Goal: Information Seeking & Learning: Learn about a topic

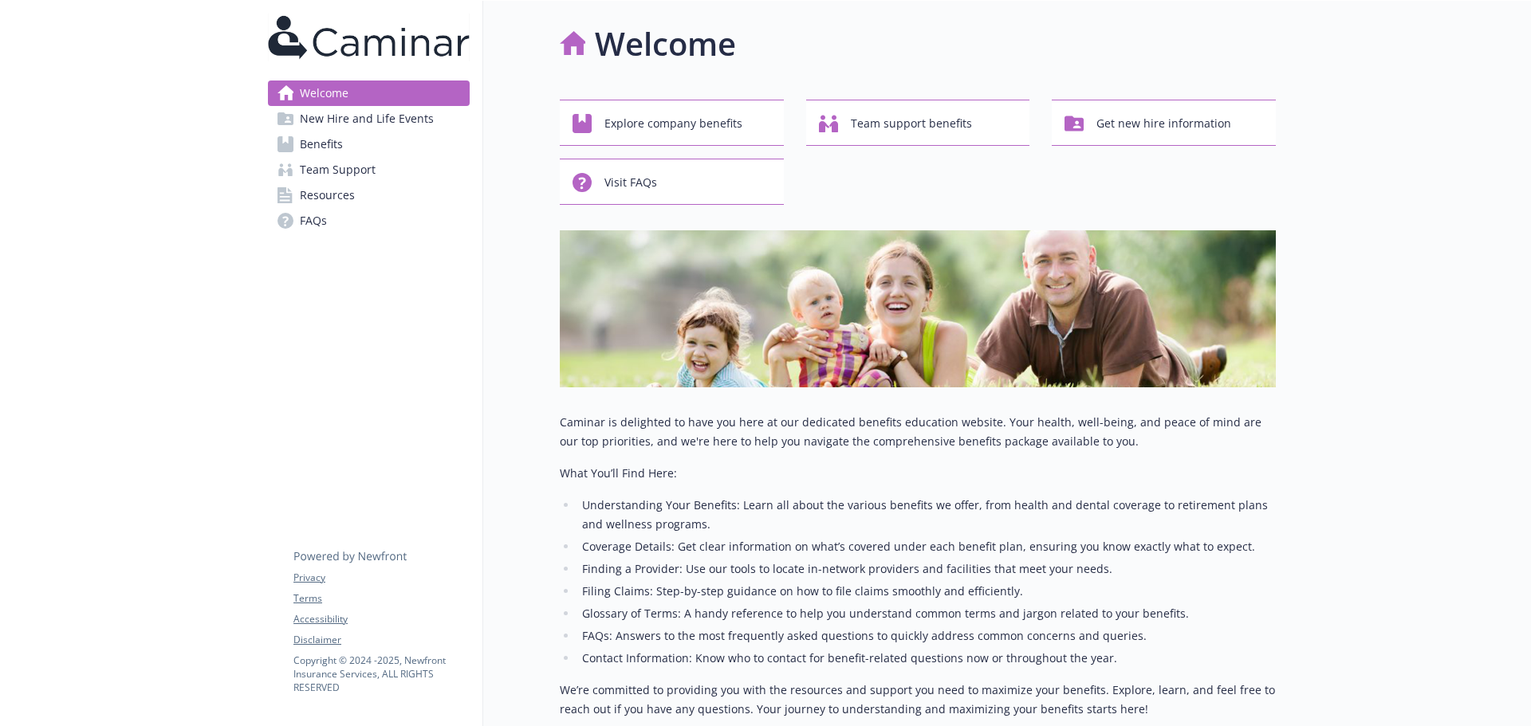
click at [324, 138] on span "Benefits" at bounding box center [321, 145] width 43 height 26
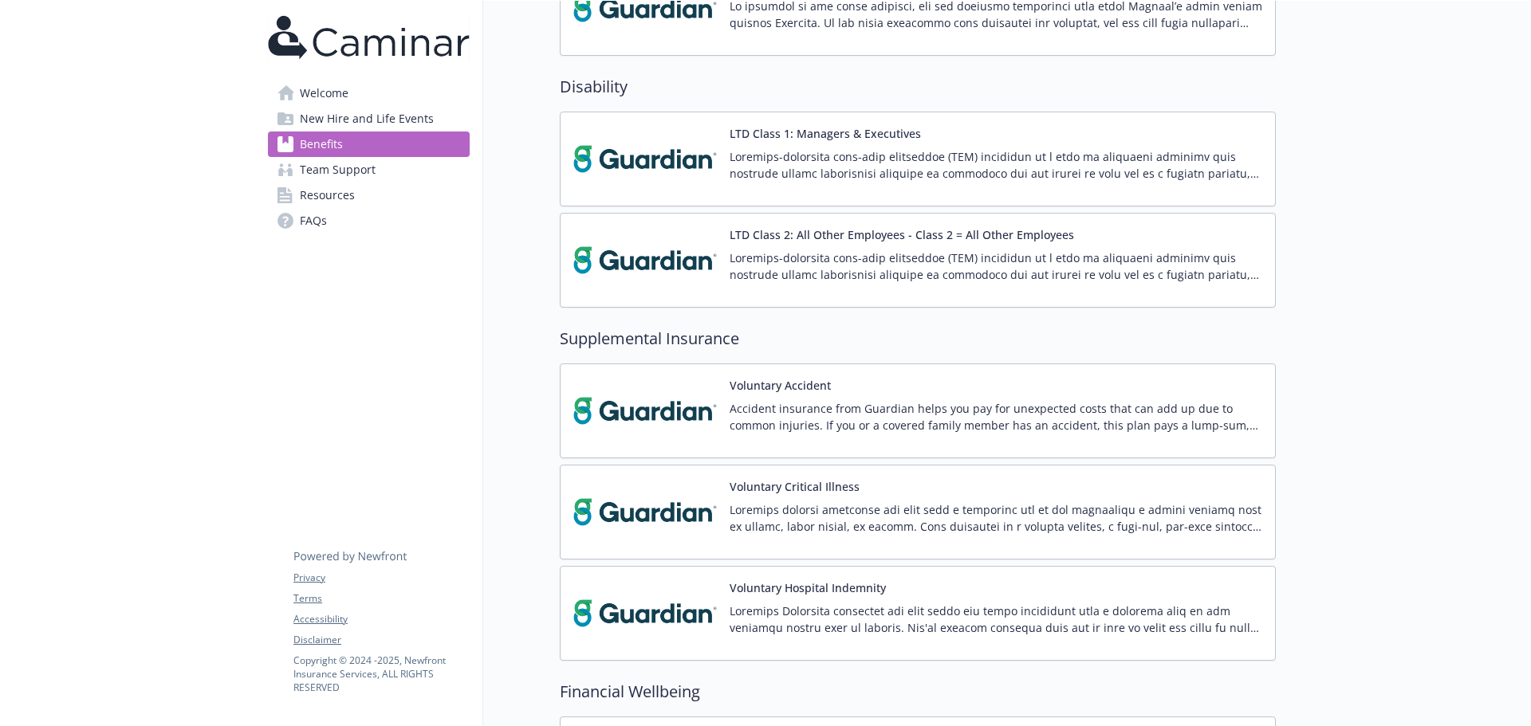
click at [869, 512] on p at bounding box center [995, 517] width 533 height 33
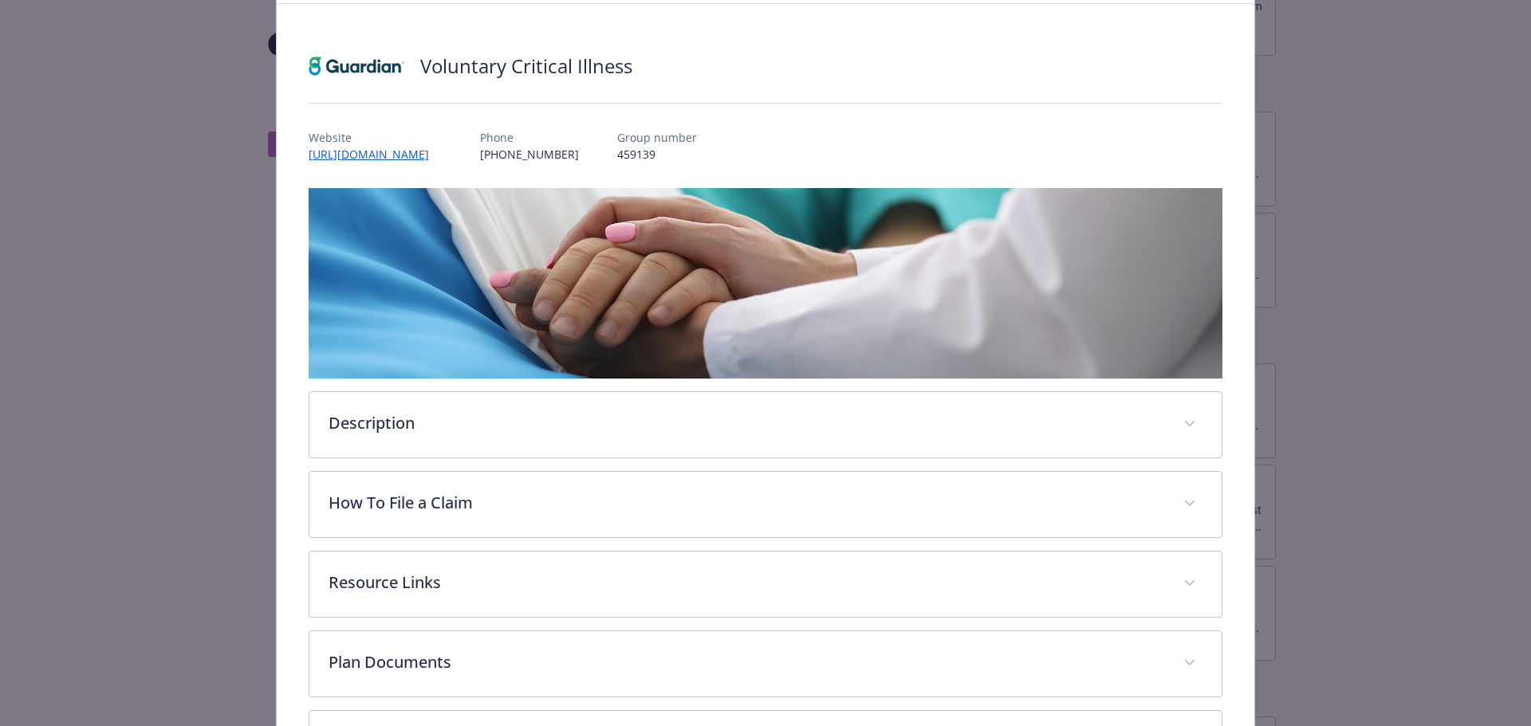
scroll to position [220, 0]
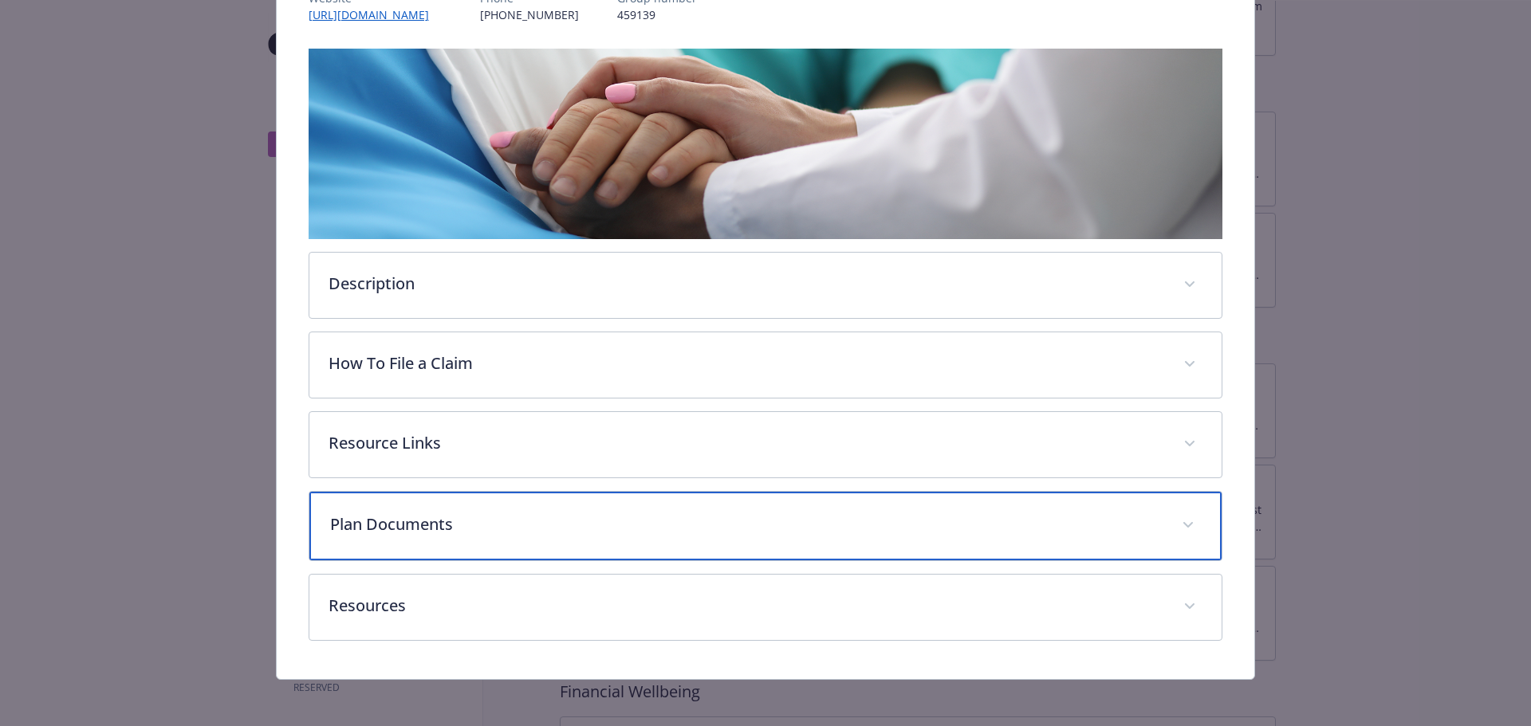
click at [570, 528] on p "Plan Documents" at bounding box center [746, 525] width 833 height 24
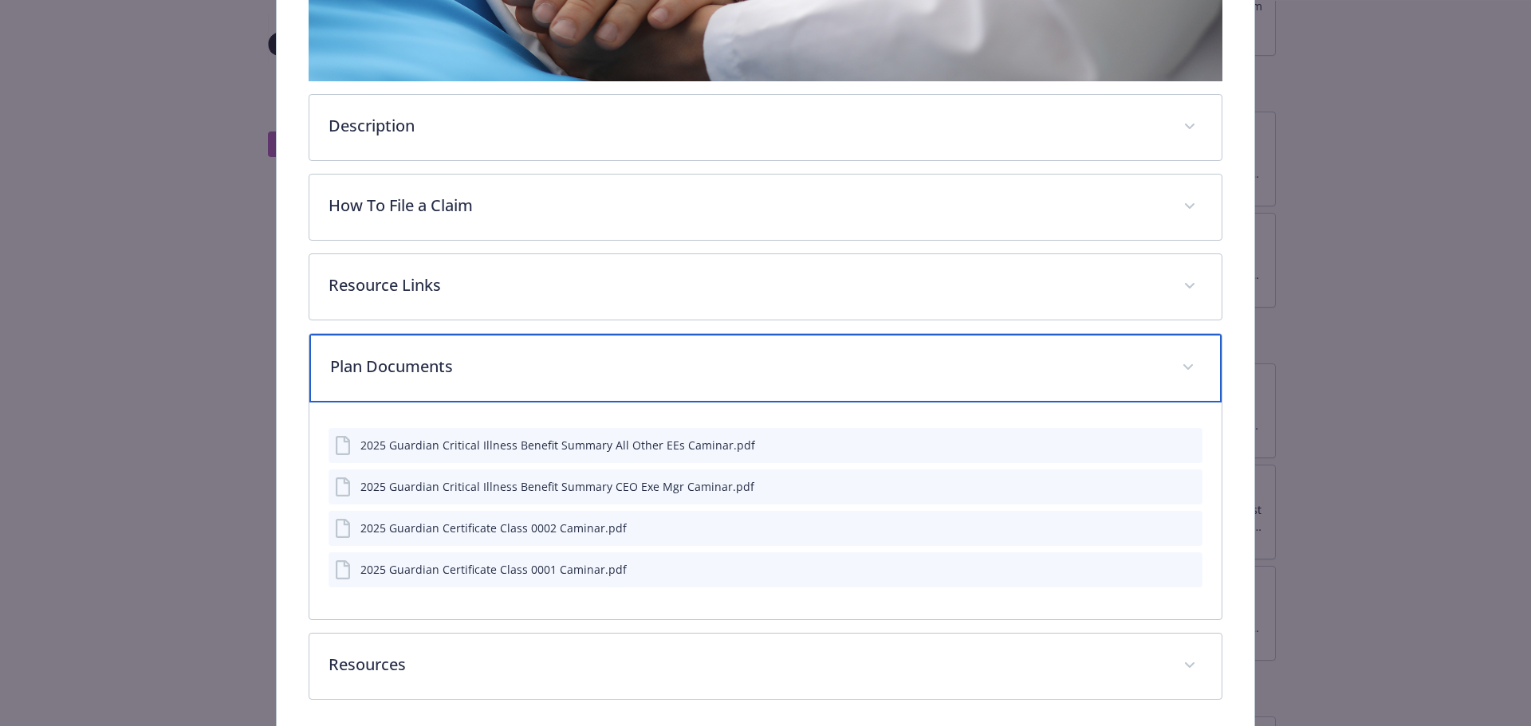
scroll to position [379, 0]
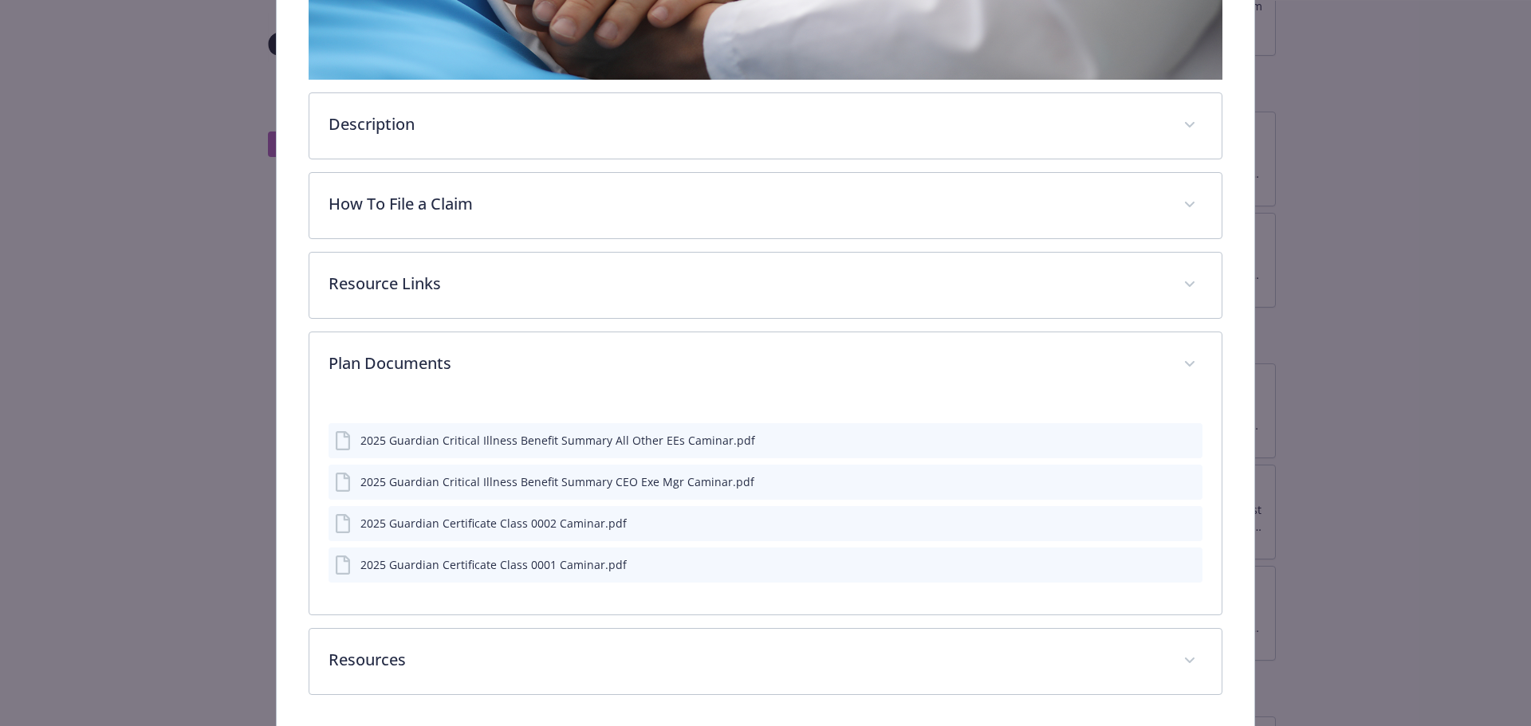
click at [1180, 440] on icon "preview file" at bounding box center [1187, 439] width 14 height 11
